Goal: Navigation & Orientation: Find specific page/section

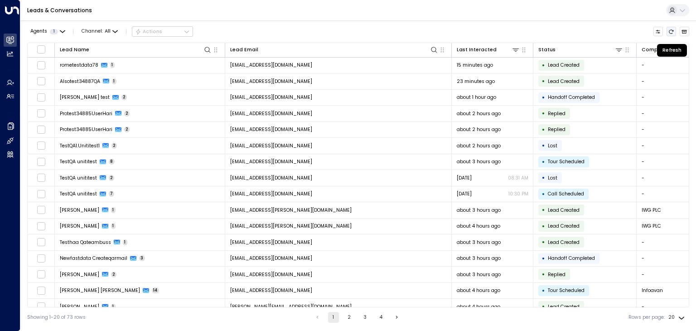
click at [671, 32] on icon "Refresh" at bounding box center [671, 31] width 5 height 5
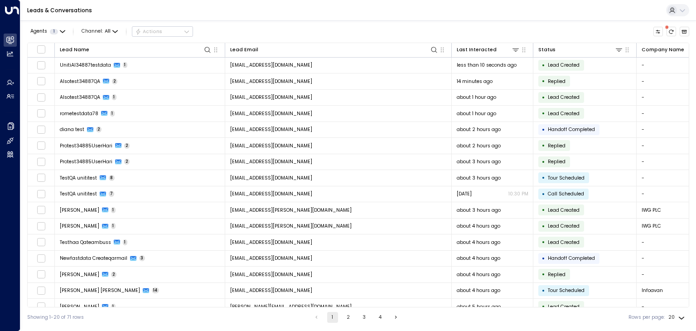
click at [669, 29] on span at bounding box center [667, 27] width 4 height 4
